Goal: Transaction & Acquisition: Download file/media

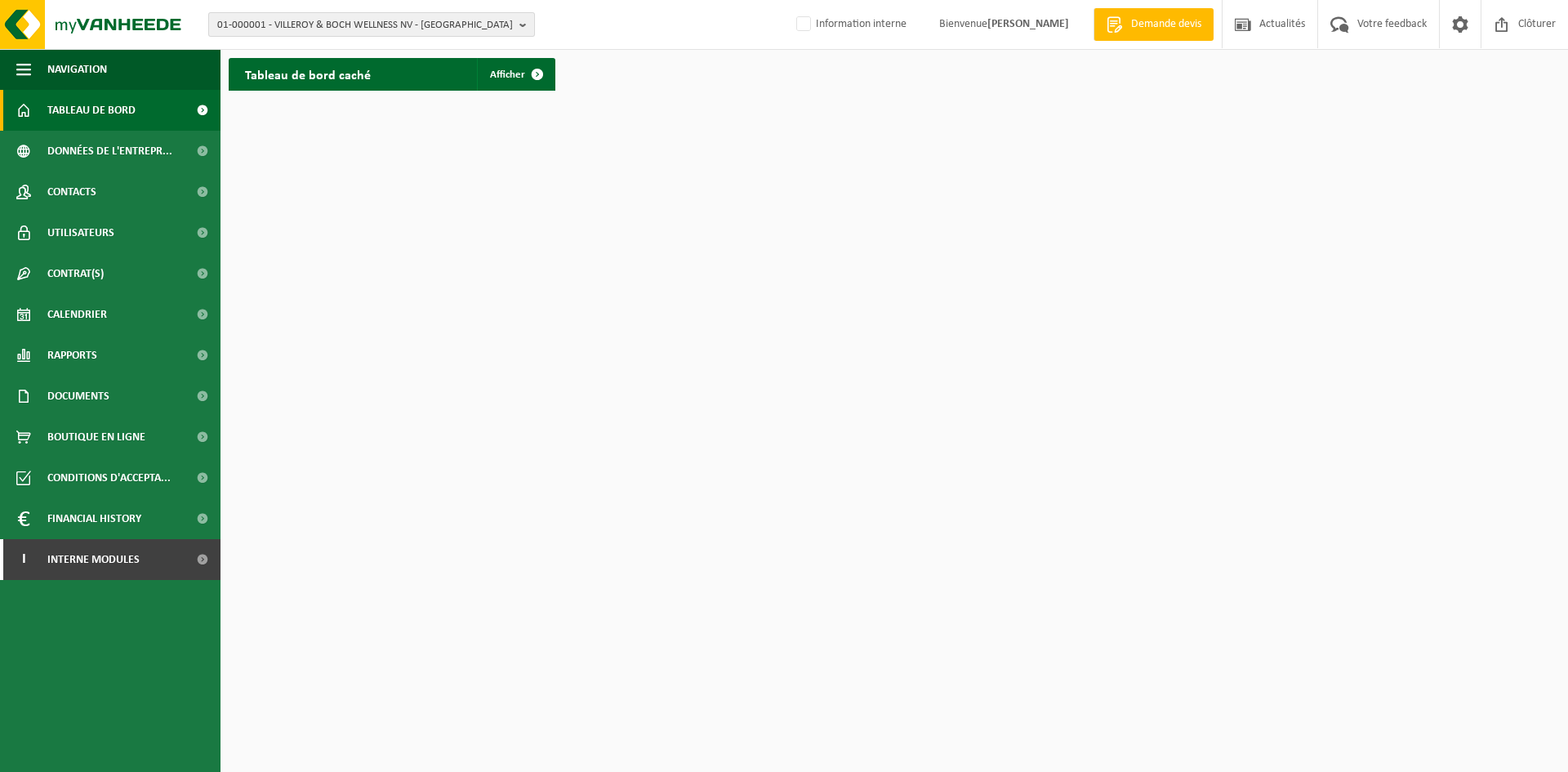
click at [317, 17] on span "01-000001 - VILLEROY & BOCH WELLNESS NV - [GEOGRAPHIC_DATA]" at bounding box center [364, 25] width 296 height 24
type input "valeo"
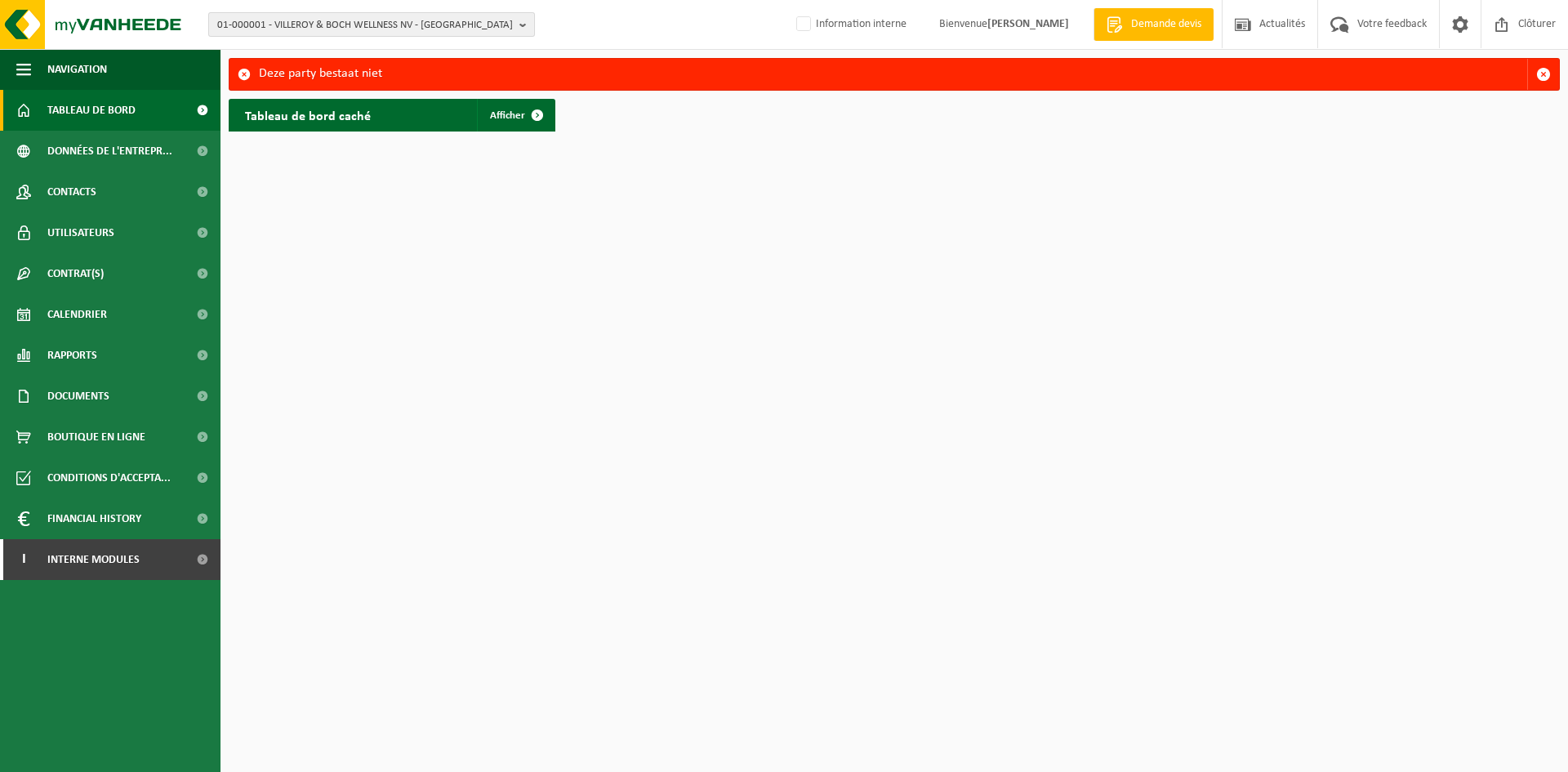
click at [324, 15] on span "01-000001 - VILLEROY & BOCH WELLNESS NV - ROESELARE" at bounding box center [364, 25] width 296 height 24
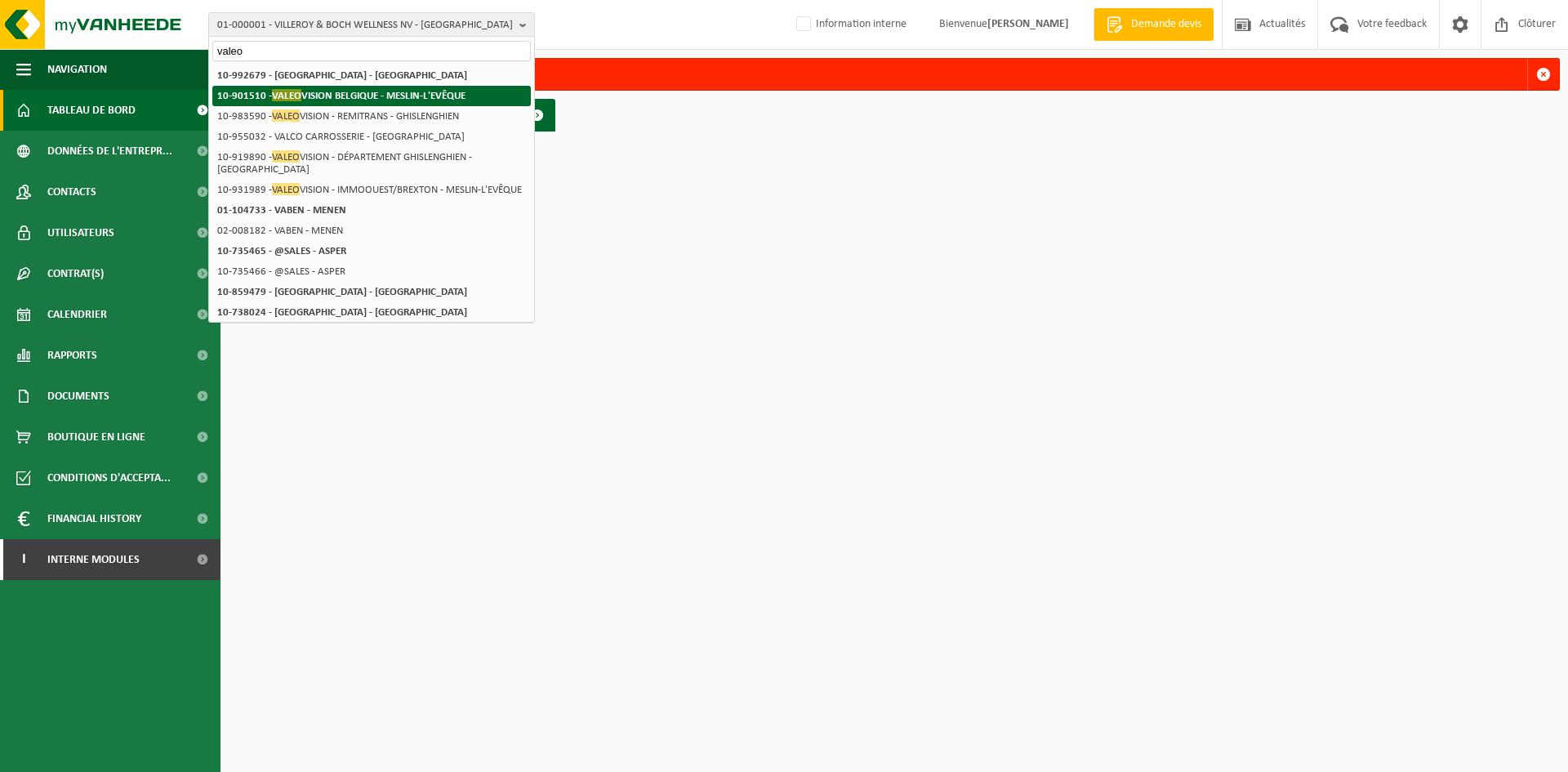
type input "valeo"
click at [337, 94] on strong "10-901510 - VALEO VISION BELGIQUE - MESLIN-L'EVÊQUE" at bounding box center [341, 95] width 248 height 12
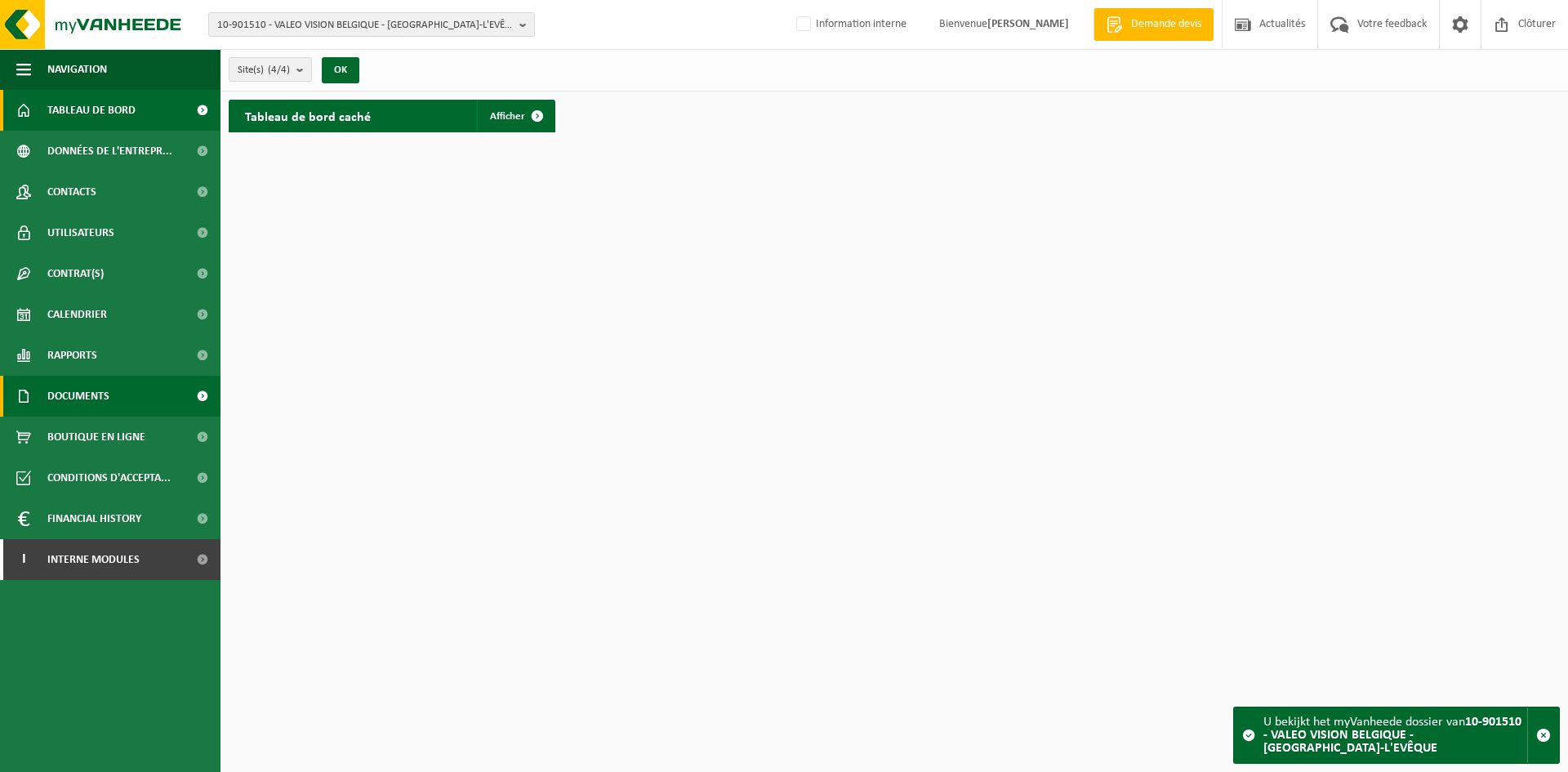
click at [89, 395] on span "Documents" at bounding box center [78, 396] width 62 height 41
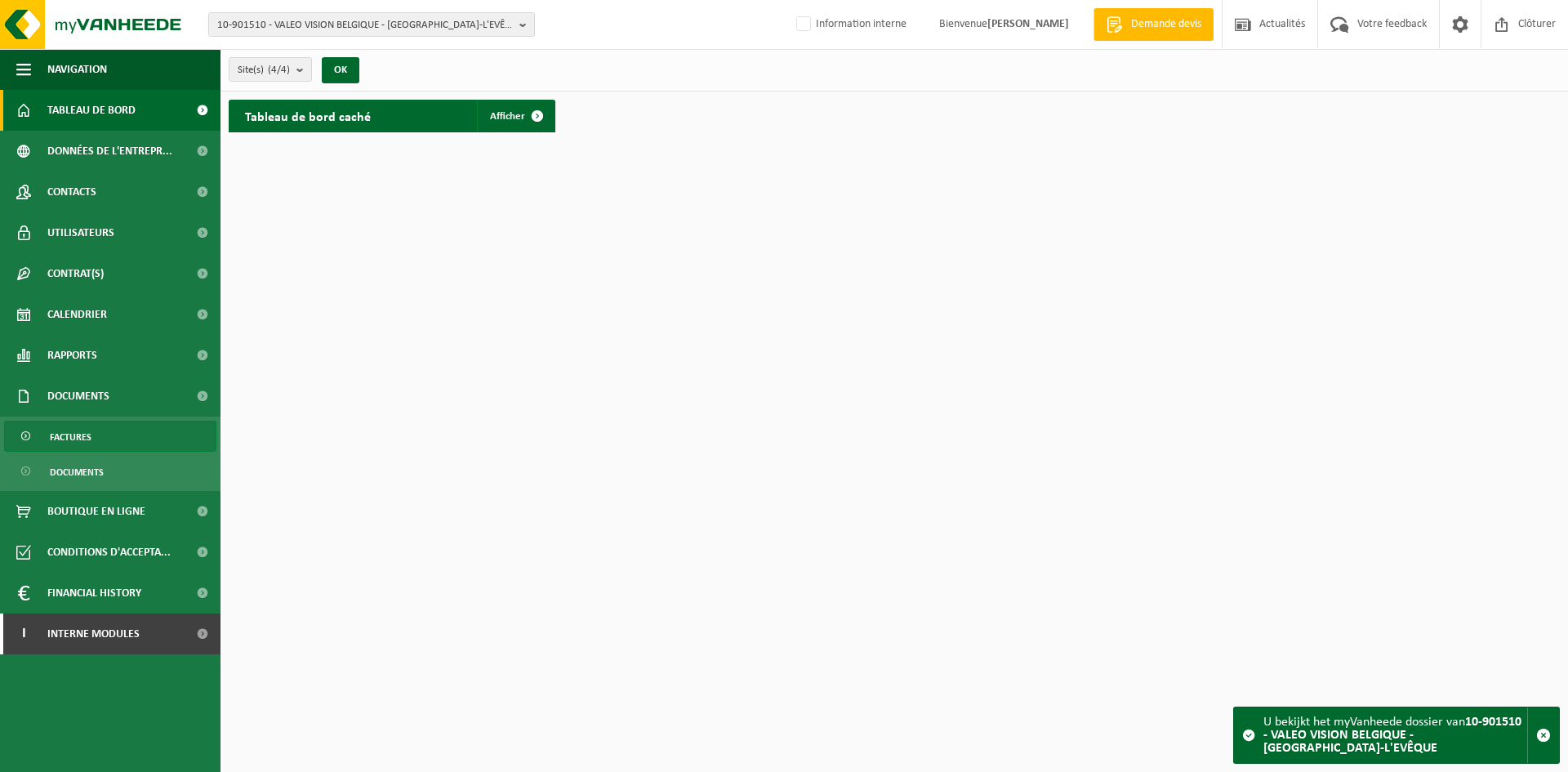
click at [94, 436] on link "Factures" at bounding box center [110, 435] width 213 height 31
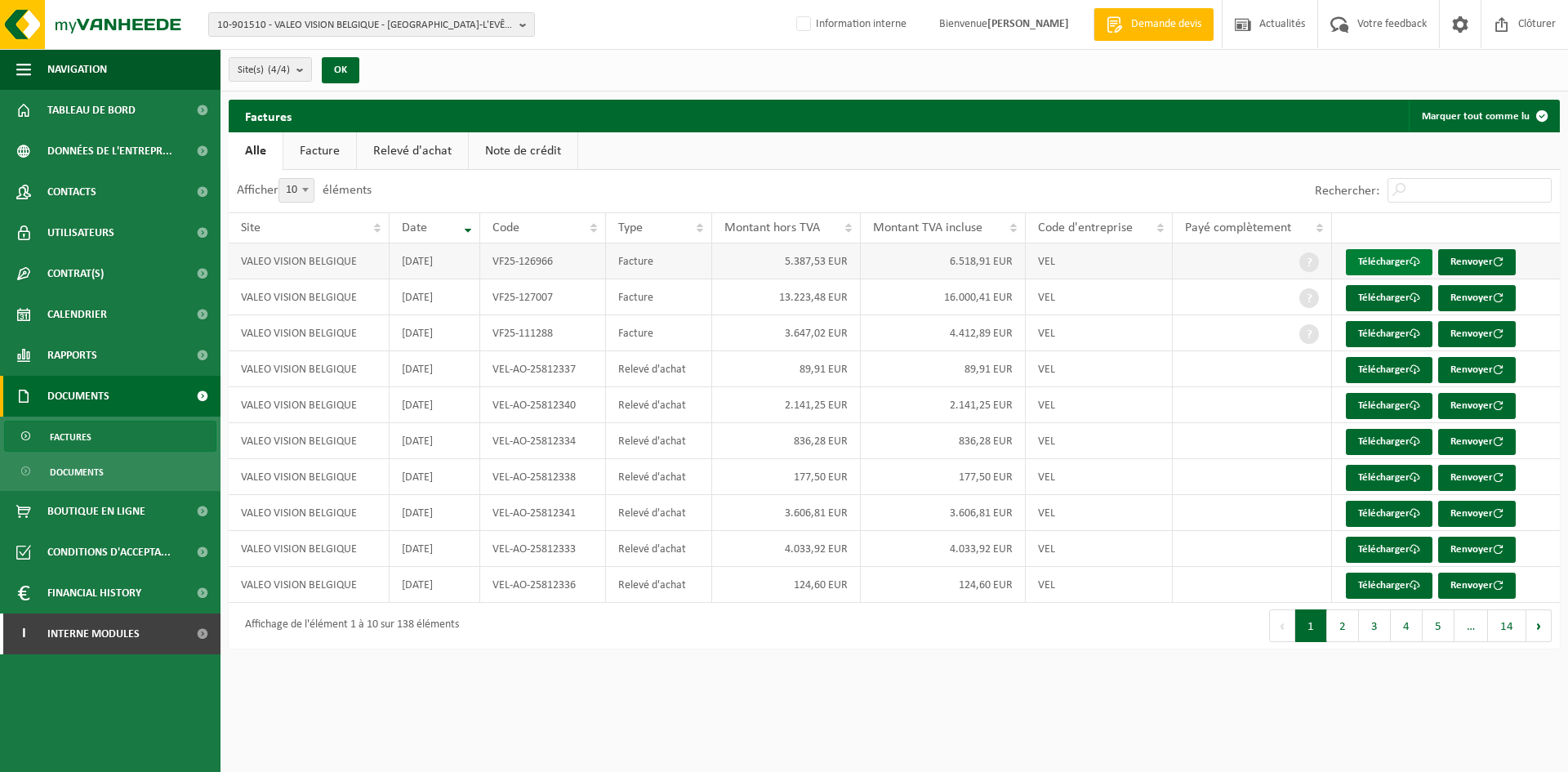
click at [1383, 258] on link "Télécharger" at bounding box center [1389, 262] width 87 height 26
click at [1384, 295] on link "Télécharger" at bounding box center [1389, 298] width 87 height 26
click at [1385, 333] on link "Télécharger" at bounding box center [1389, 334] width 87 height 26
click at [1336, 621] on button "2" at bounding box center [1343, 626] width 32 height 33
click at [1392, 254] on link "Télécharger" at bounding box center [1389, 262] width 87 height 26
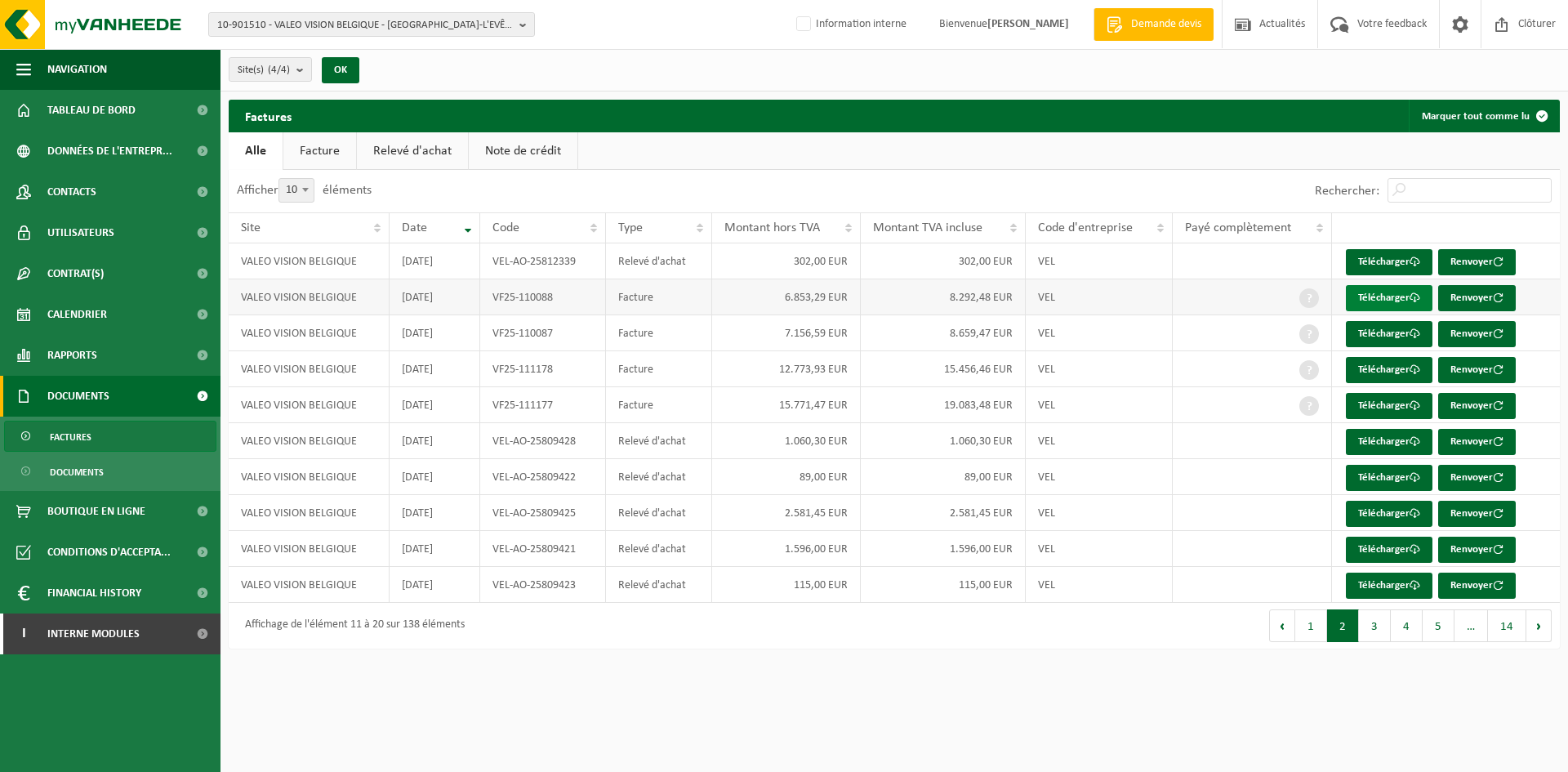
click at [1381, 290] on link "Télécharger" at bounding box center [1389, 298] width 87 height 26
click at [1382, 374] on link "Télécharger" at bounding box center [1389, 370] width 87 height 26
